Goal: Check status: Check status

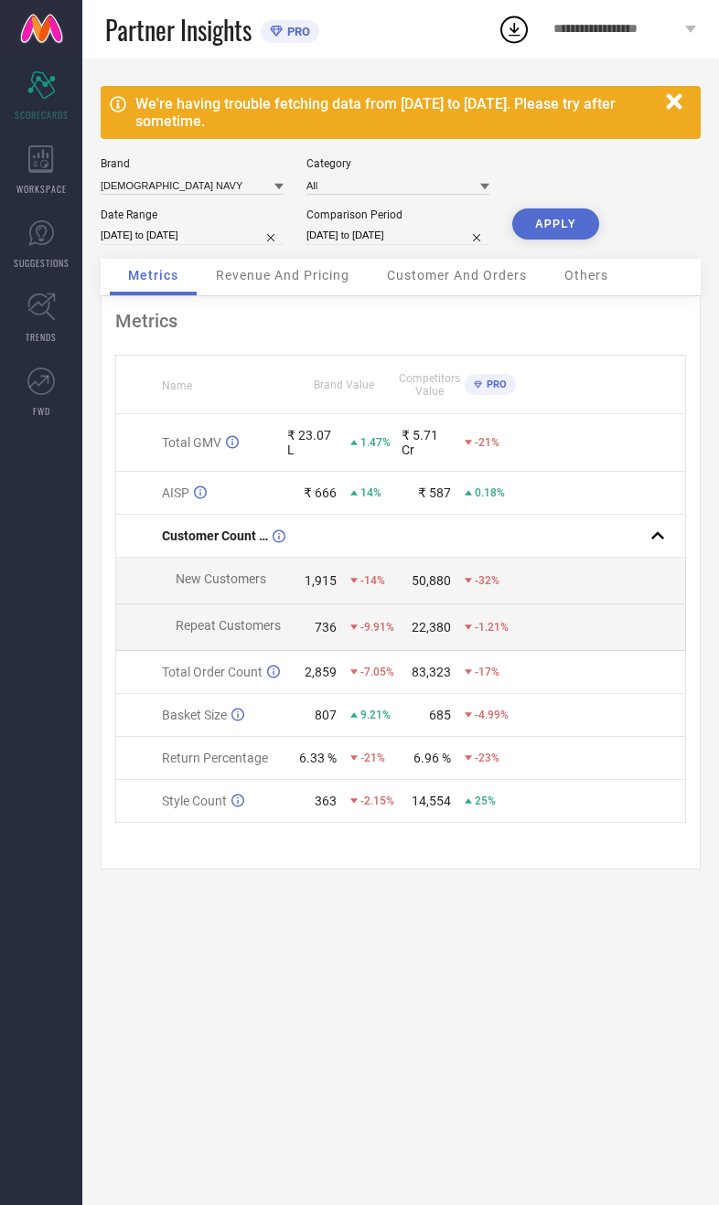
select select "7"
select select "2025"
select select "8"
select select "2025"
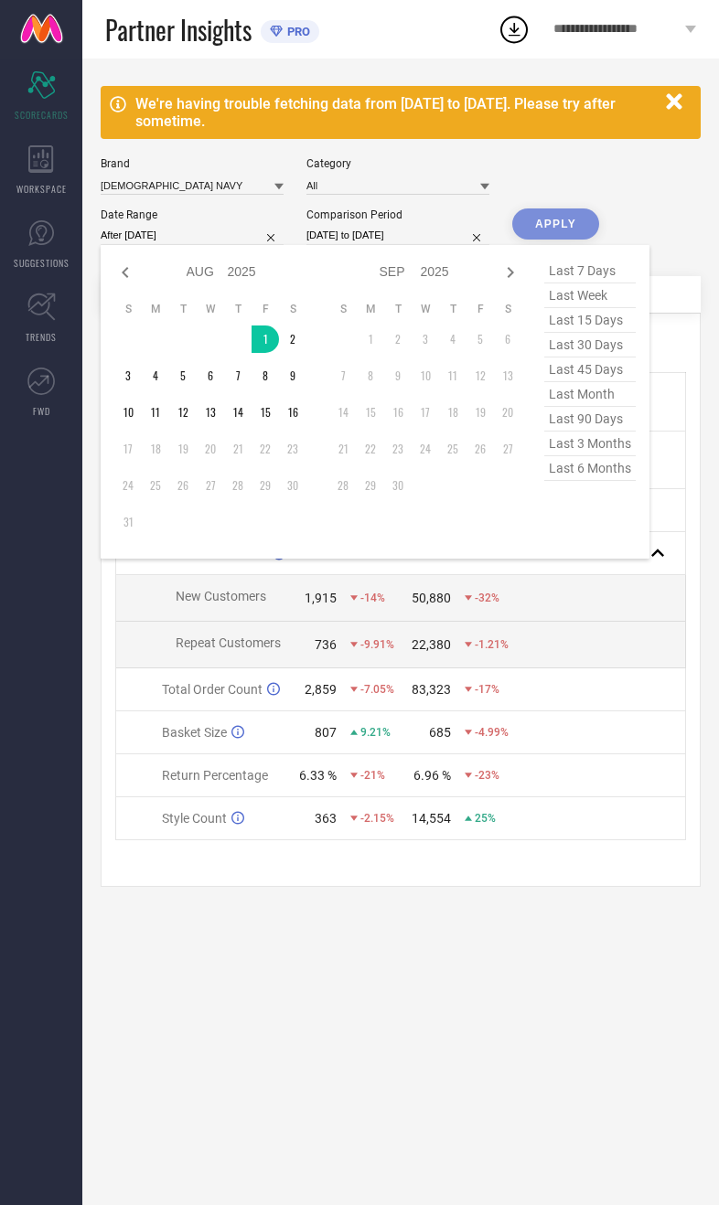
type input "[DATE] to [DATE]"
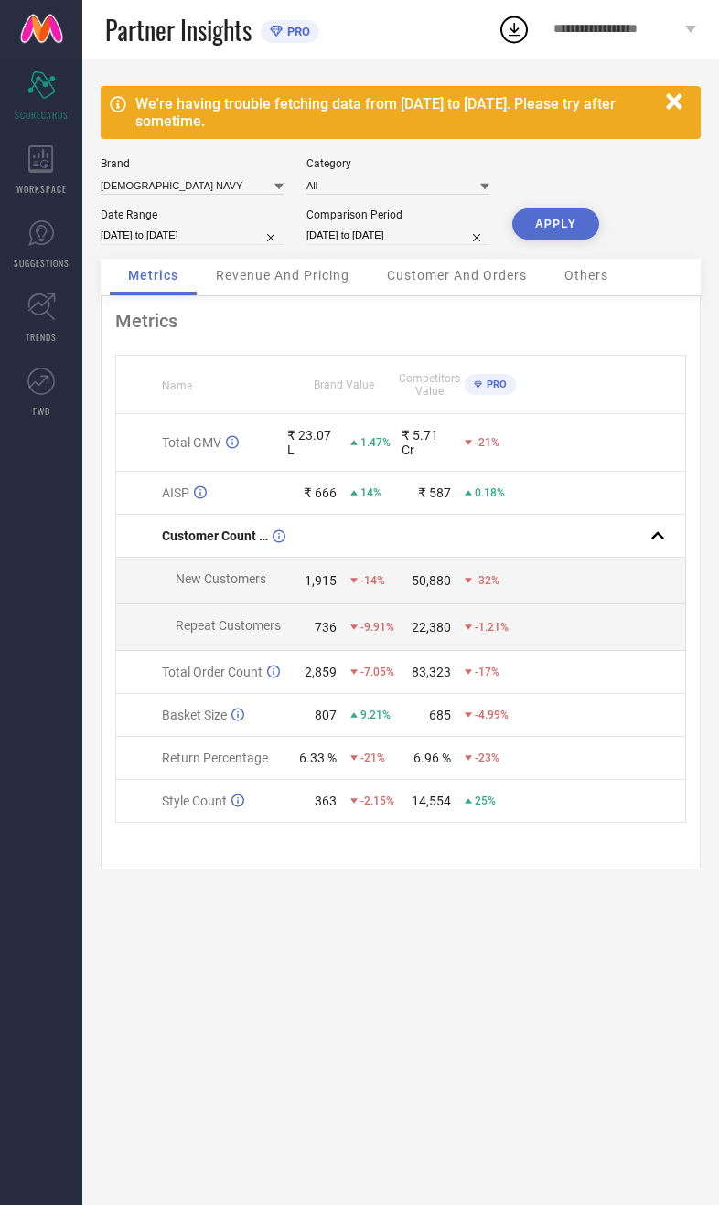
select select "7"
select select "2024"
select select "8"
select select "2024"
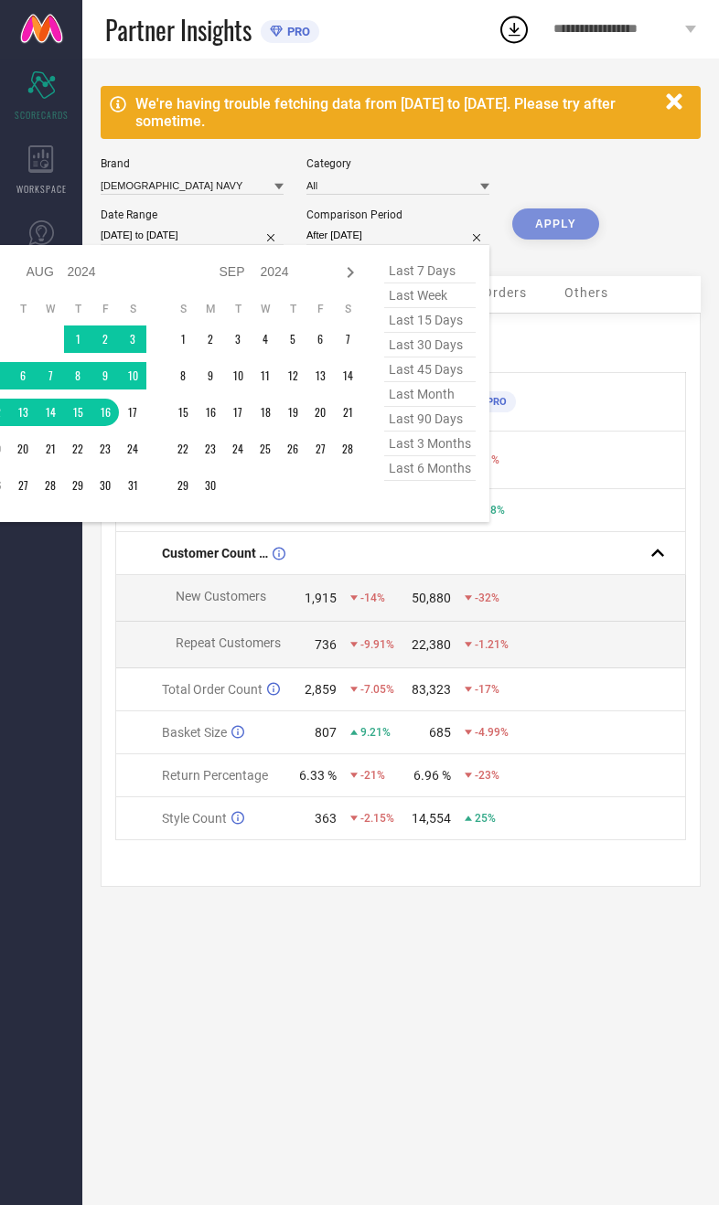
type input "[DATE] to [DATE]"
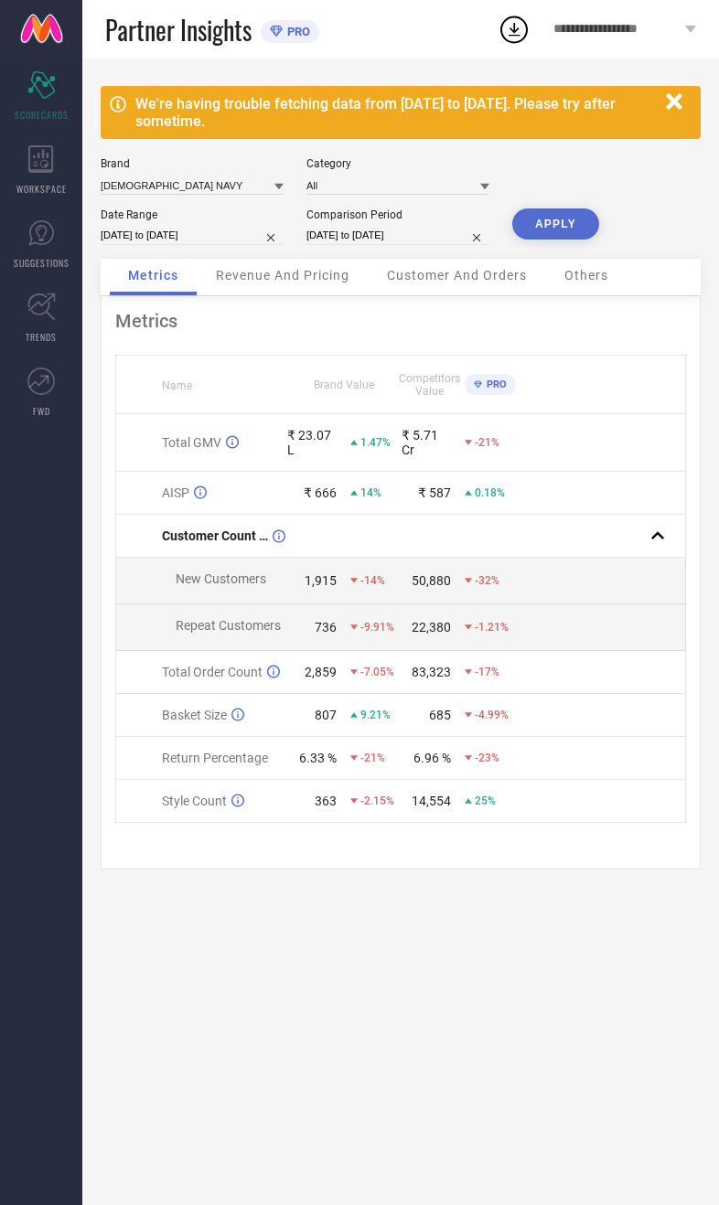
click at [571, 231] on button "APPLY" at bounding box center [555, 223] width 87 height 31
click at [194, 191] on input at bounding box center [192, 185] width 183 height 19
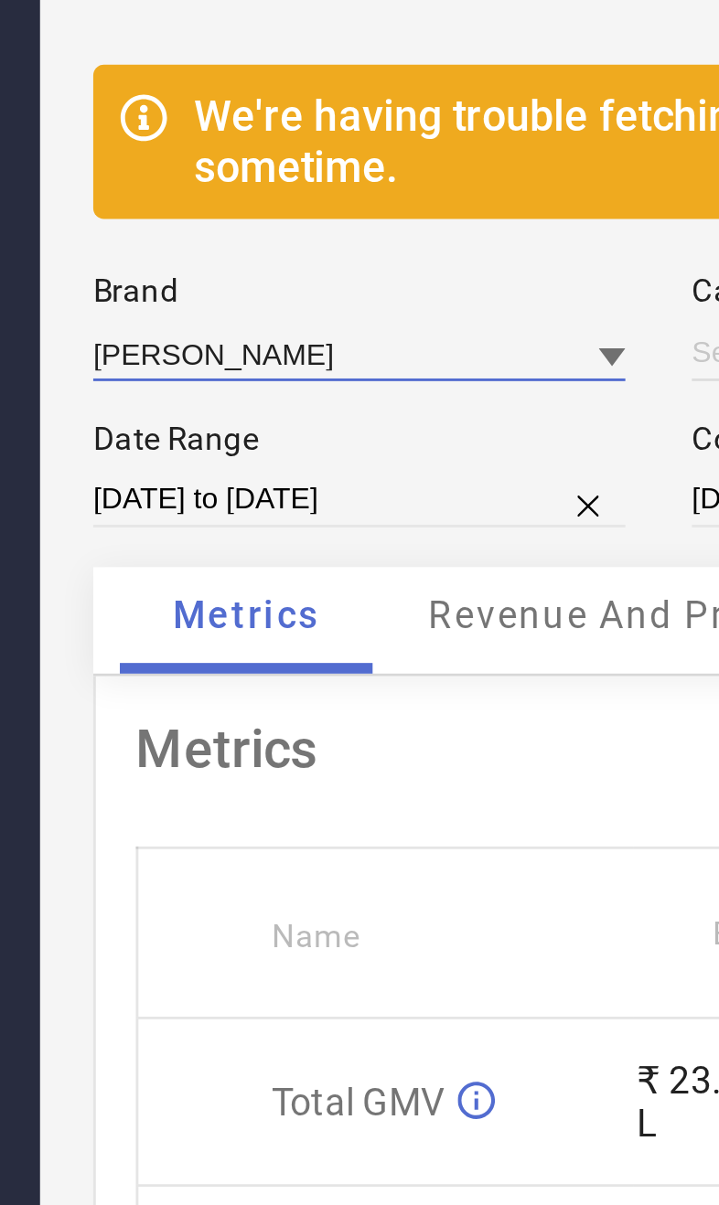
type input "All"
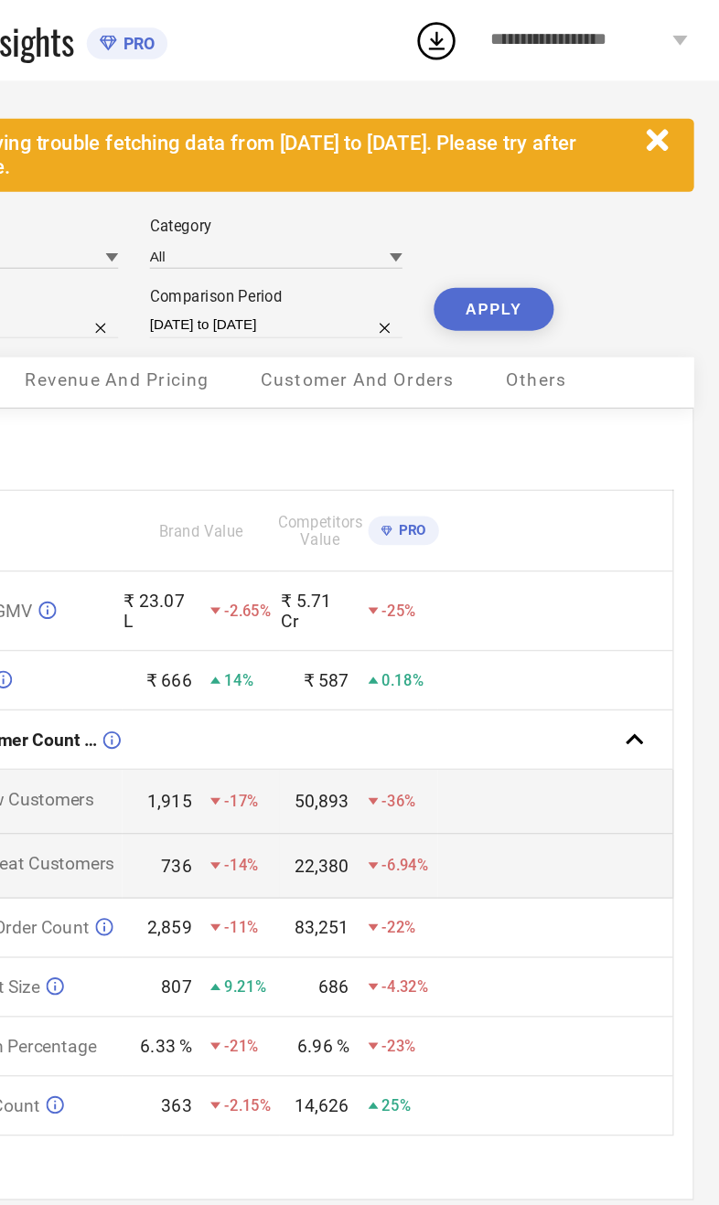
click at [512, 235] on button "APPLY" at bounding box center [555, 223] width 87 height 31
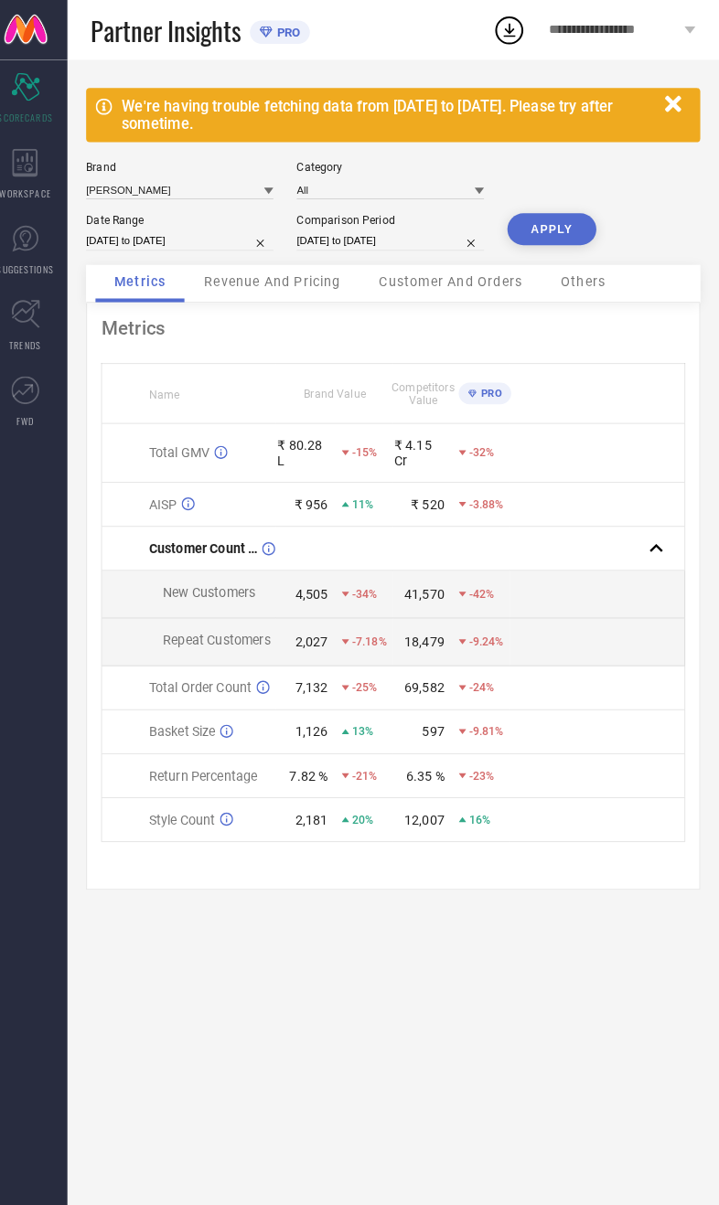
click at [300, 281] on span "Revenue And Pricing" at bounding box center [282, 275] width 133 height 15
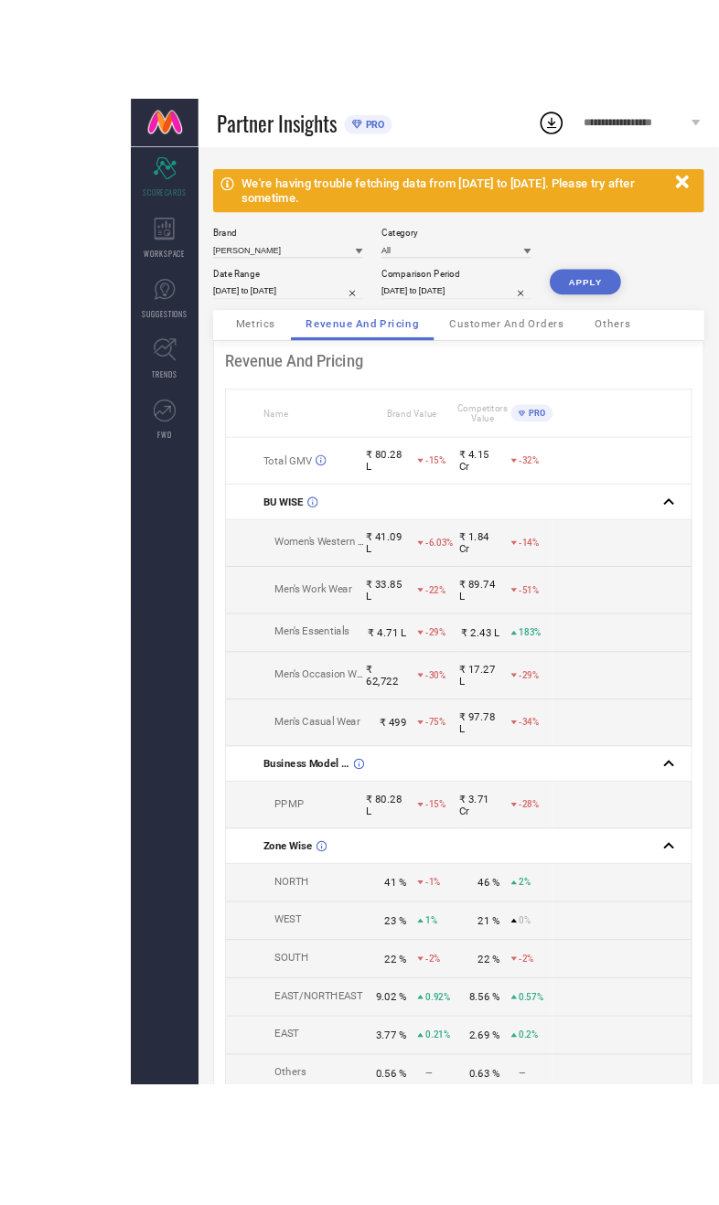
scroll to position [48, 0]
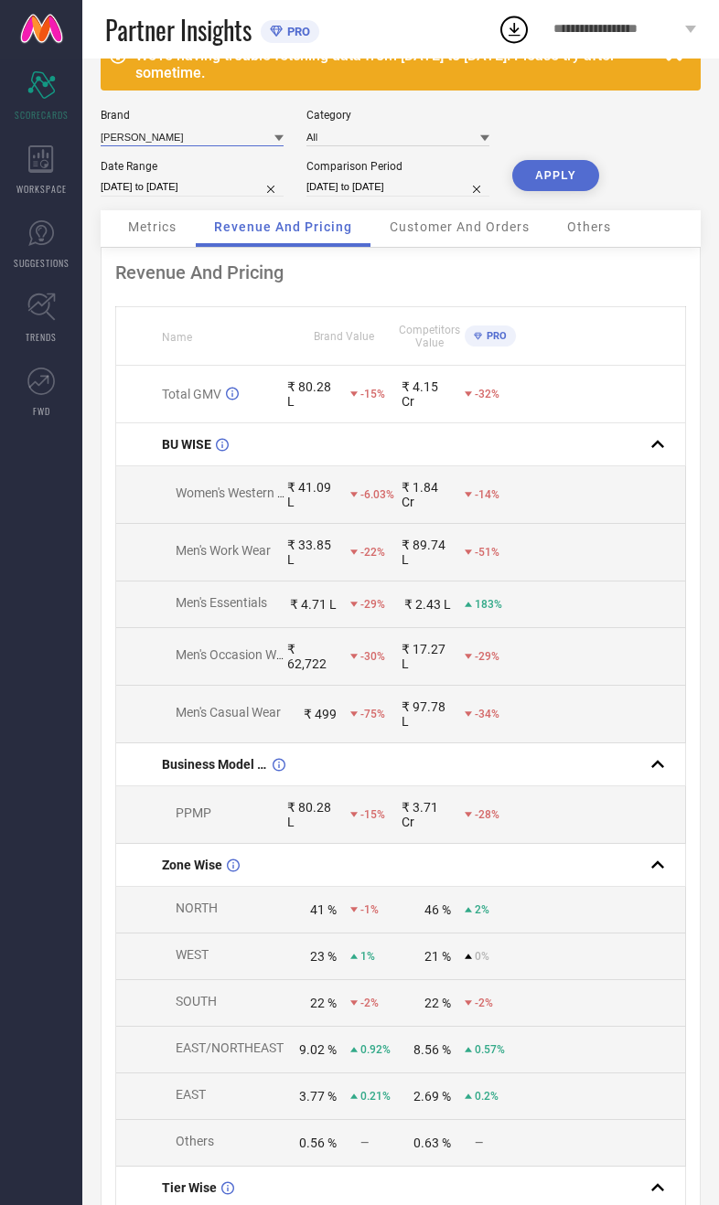
click at [193, 137] on input at bounding box center [192, 136] width 183 height 19
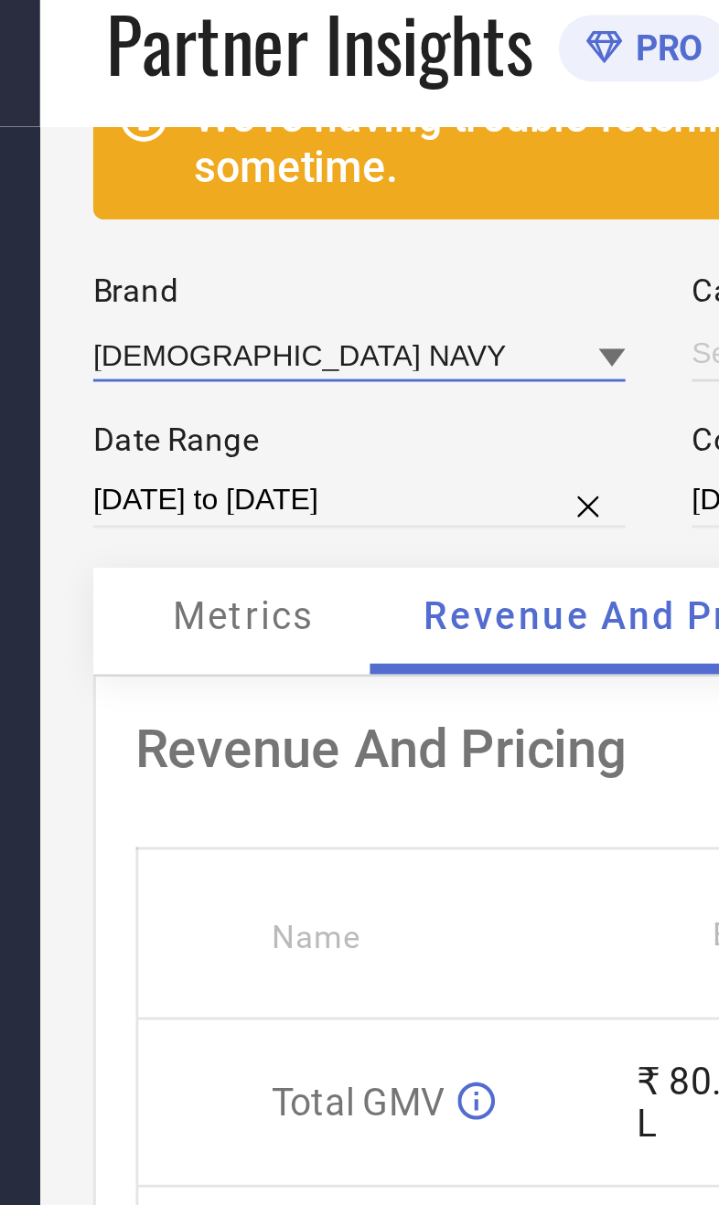
type input "All"
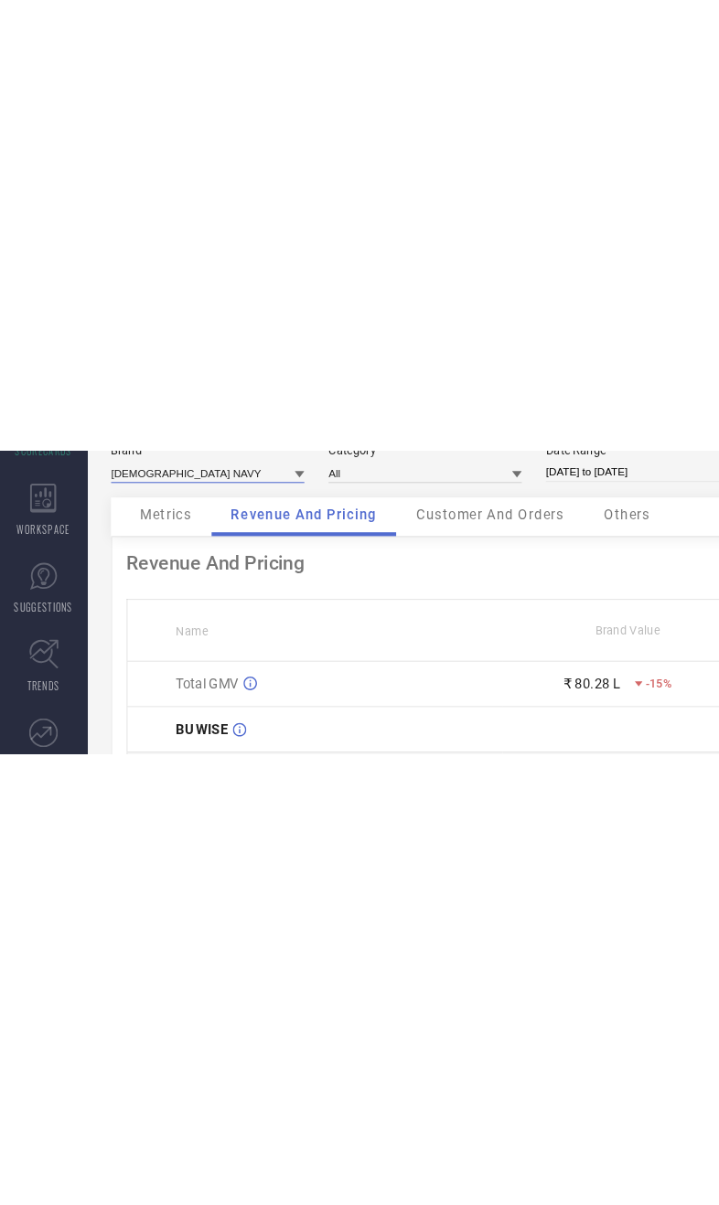
scroll to position [0, 0]
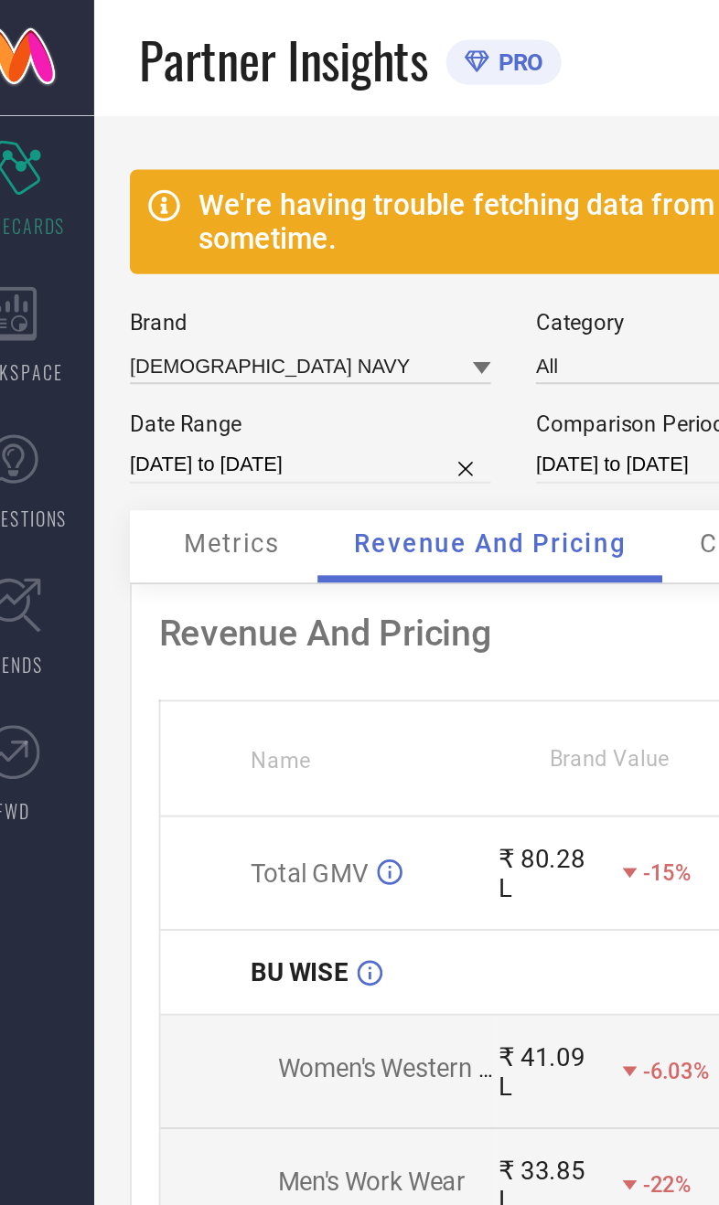
click at [289, 77] on div "We're having trouble fetching data from [DATE] to [DATE]. Please try after some…" at bounding box center [400, 965] width 636 height 1812
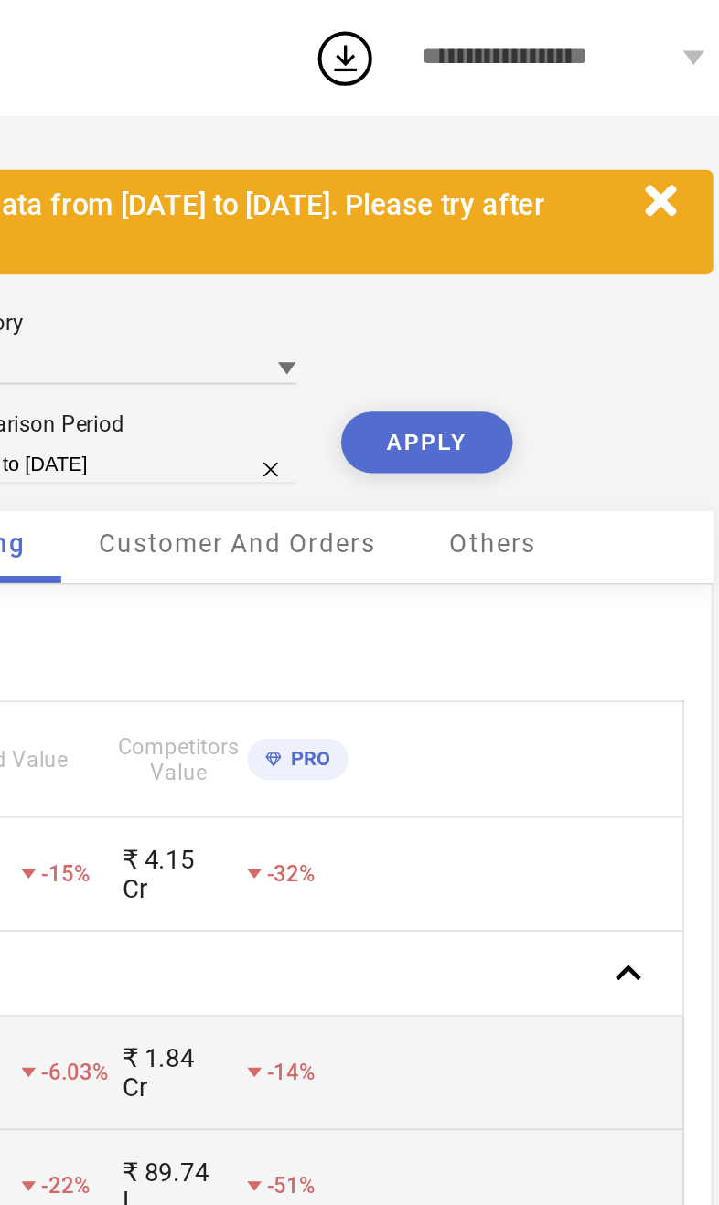
click at [512, 229] on button "APPLY" at bounding box center [555, 223] width 87 height 31
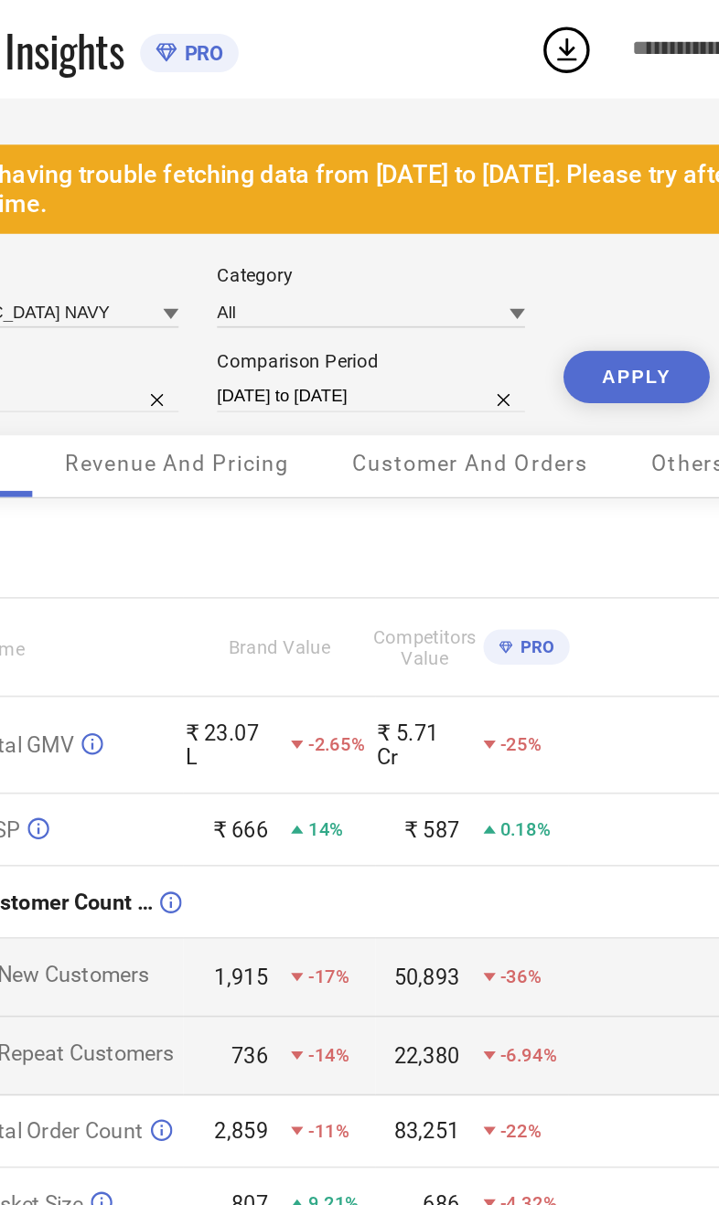
click at [216, 282] on span "Revenue And Pricing" at bounding box center [282, 275] width 133 height 15
